Goal: Task Accomplishment & Management: Use online tool/utility

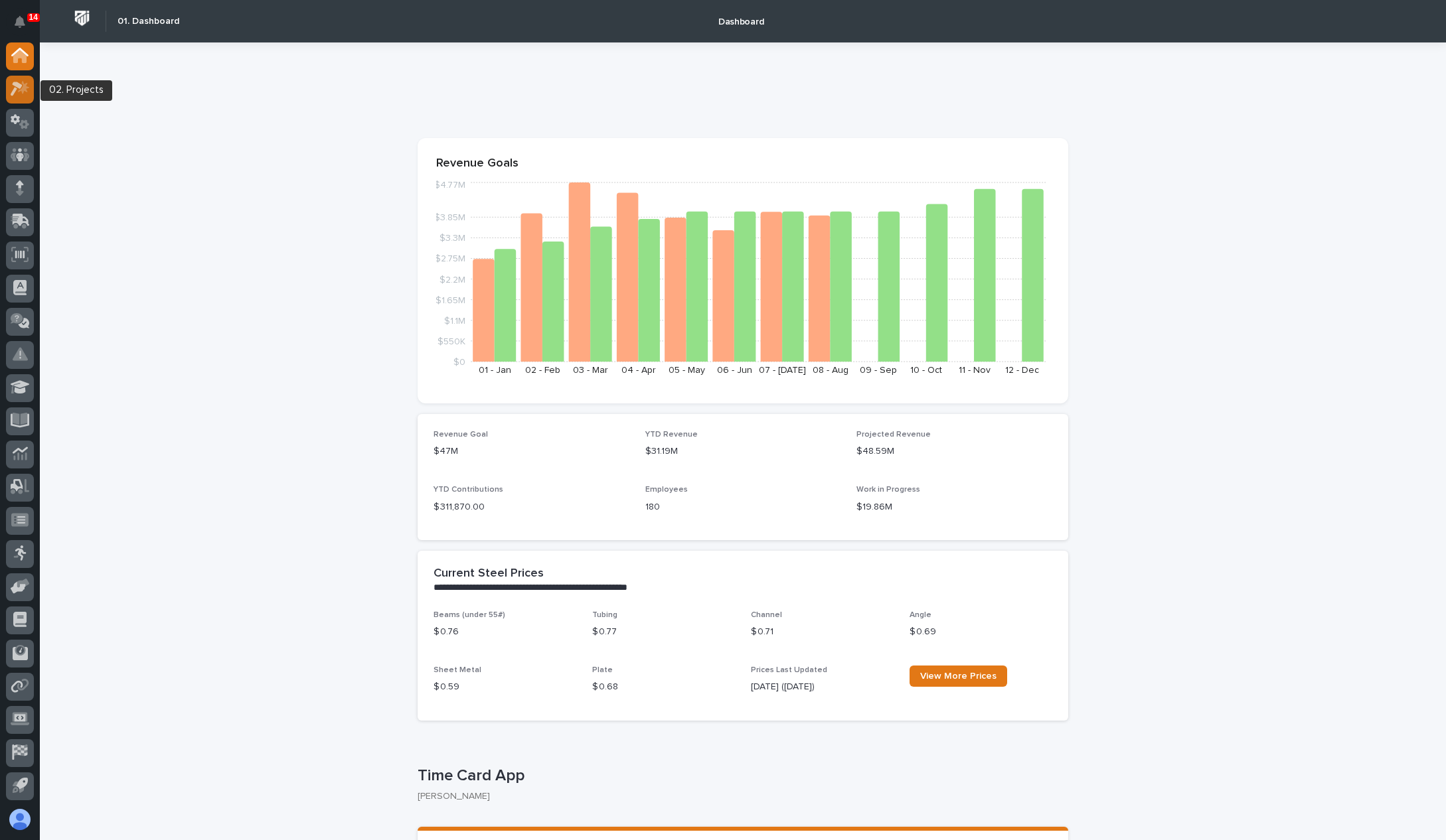
click at [17, 93] on icon at bounding box center [20, 89] width 19 height 15
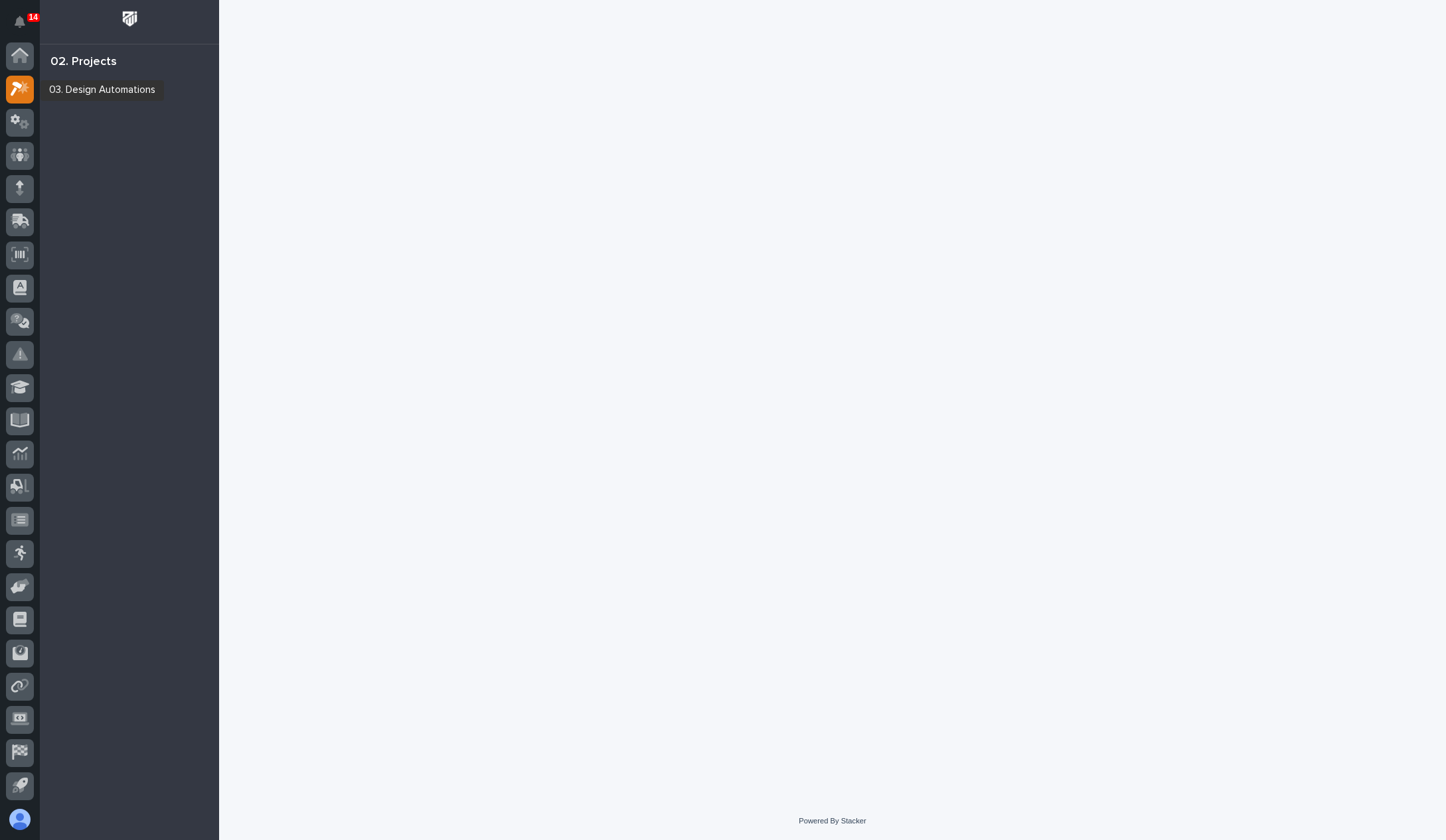
scroll to position [33, 0]
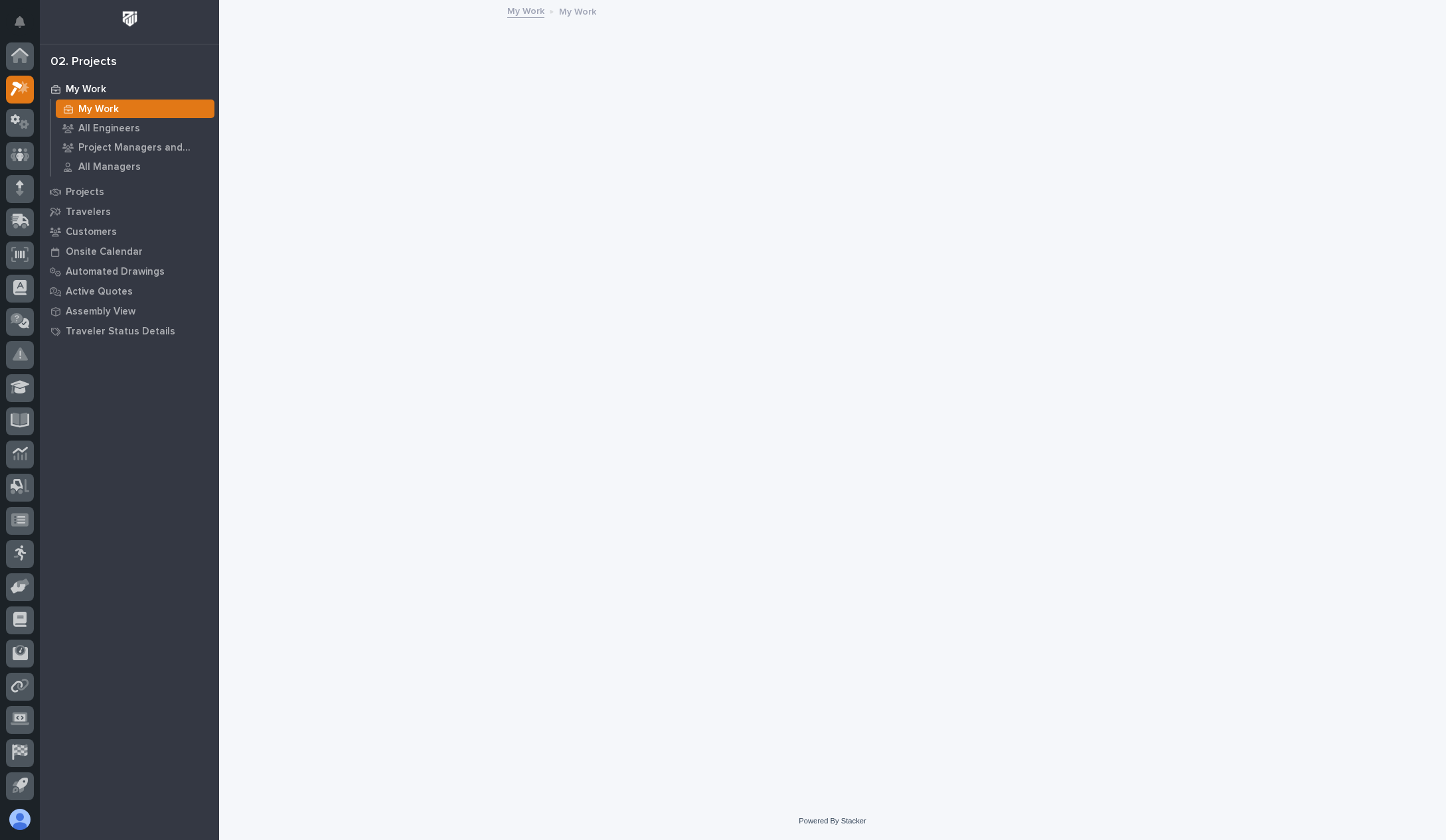
scroll to position [33, 0]
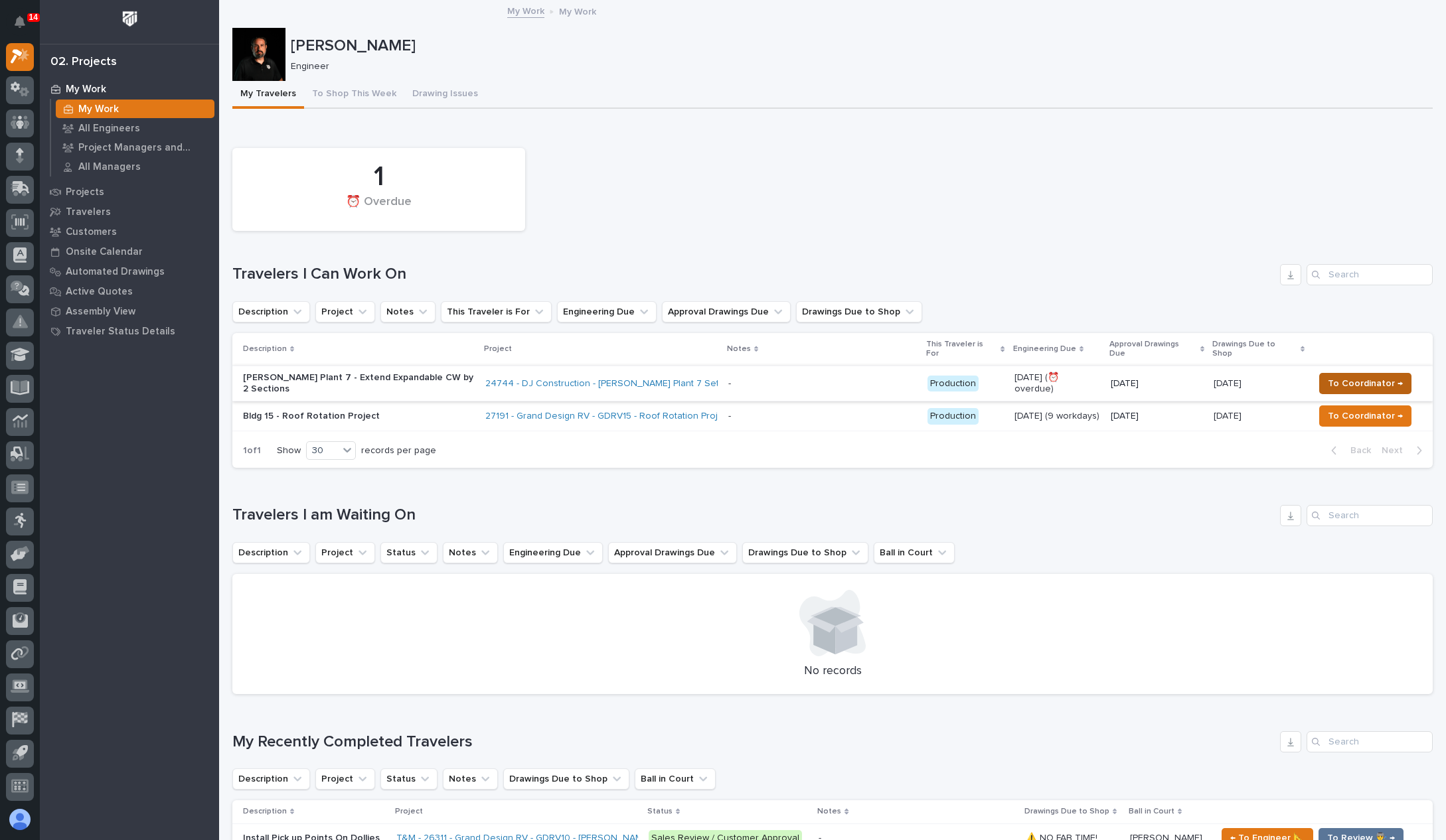
click at [1339, 375] on span "To Coordinator →" at bounding box center [1364, 383] width 75 height 16
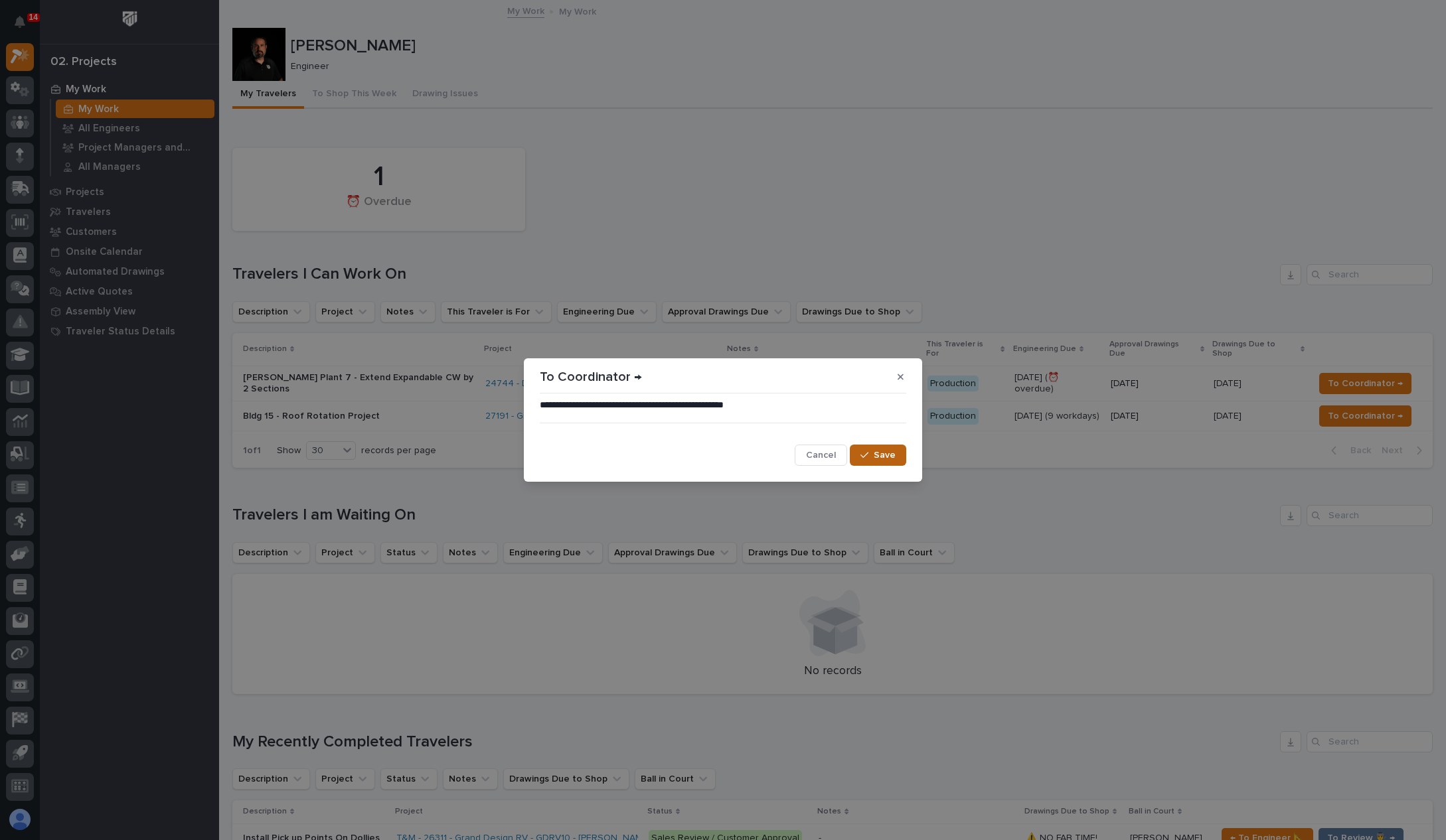
click at [865, 454] on icon "button" at bounding box center [864, 455] width 8 height 9
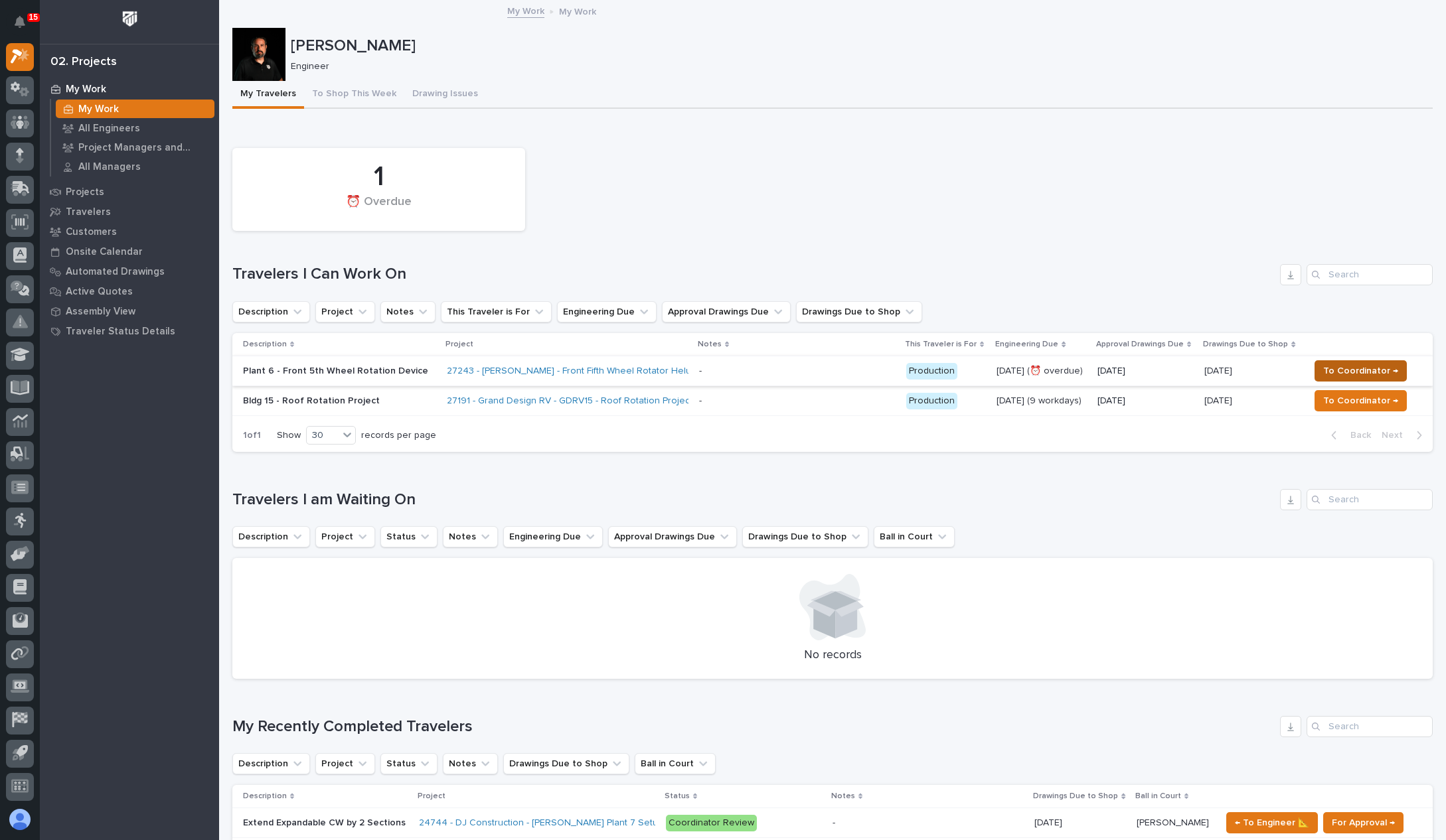
click at [1354, 366] on span "To Coordinator →" at bounding box center [1360, 371] width 75 height 16
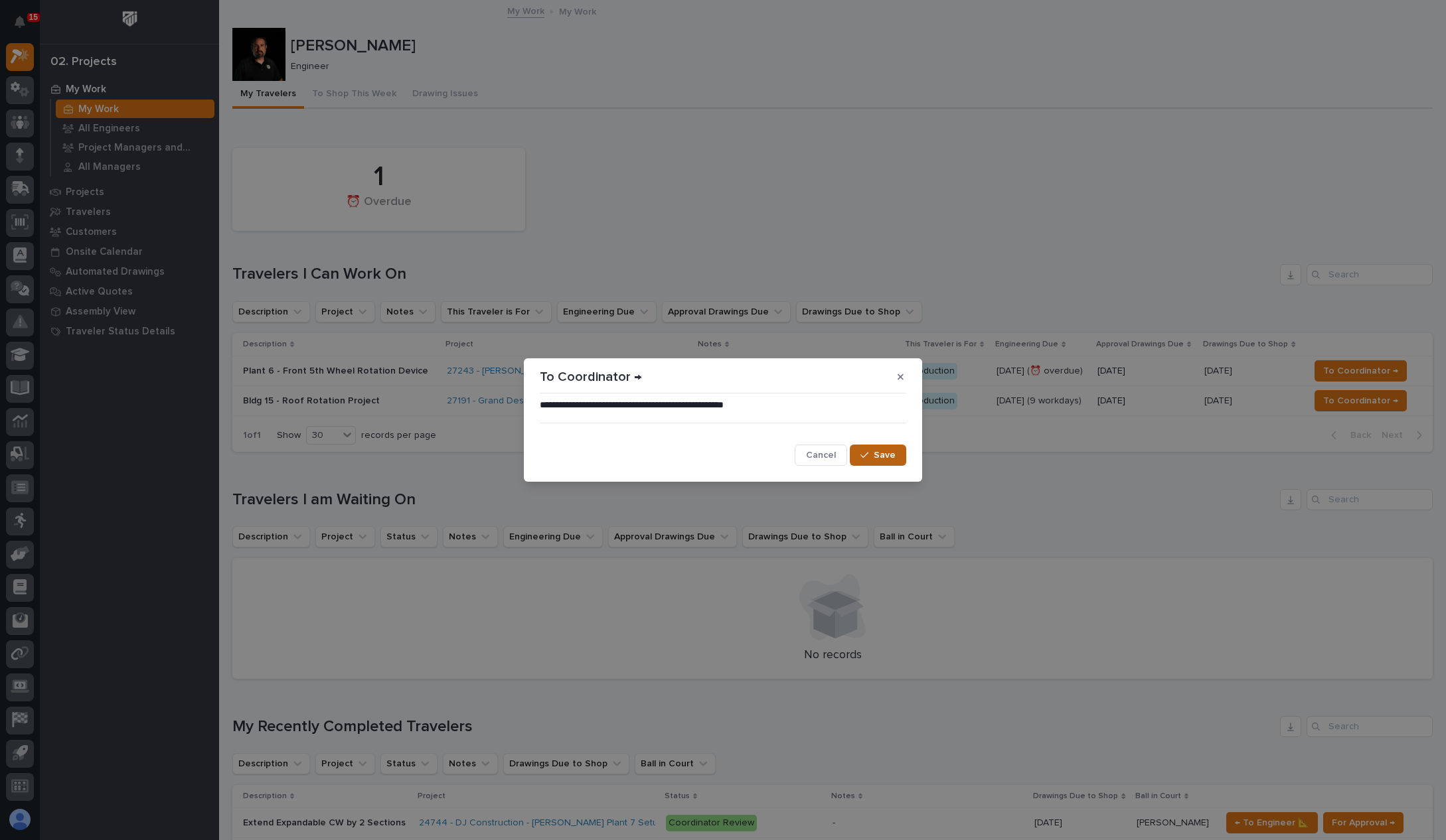
click at [870, 459] on div "button" at bounding box center [867, 455] width 14 height 9
